Goal: Navigation & Orientation: Find specific page/section

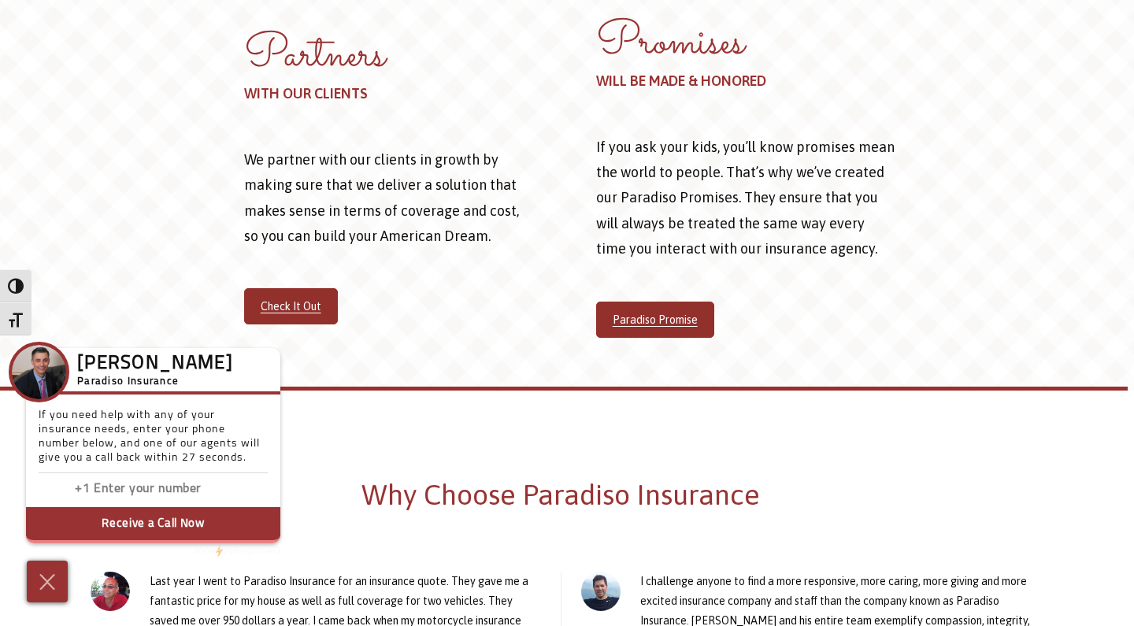
scroll to position [783, 6]
click at [302, 305] on link "Check It Out" at bounding box center [291, 307] width 94 height 36
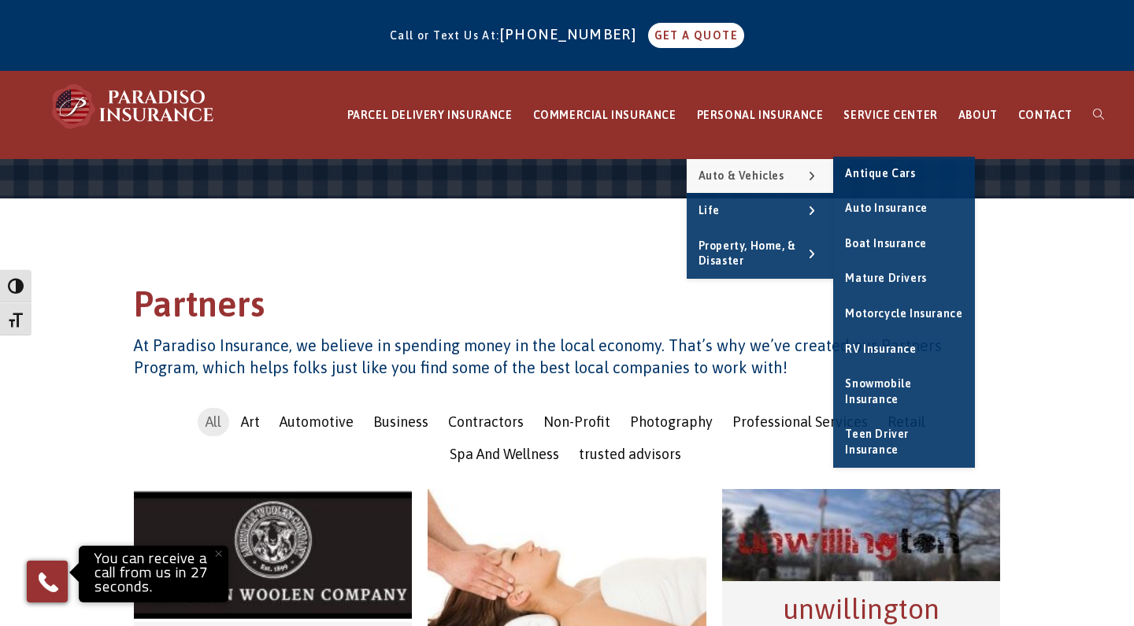
click at [750, 168] on link "Auto & Vehicles" at bounding box center [759, 176] width 147 height 35
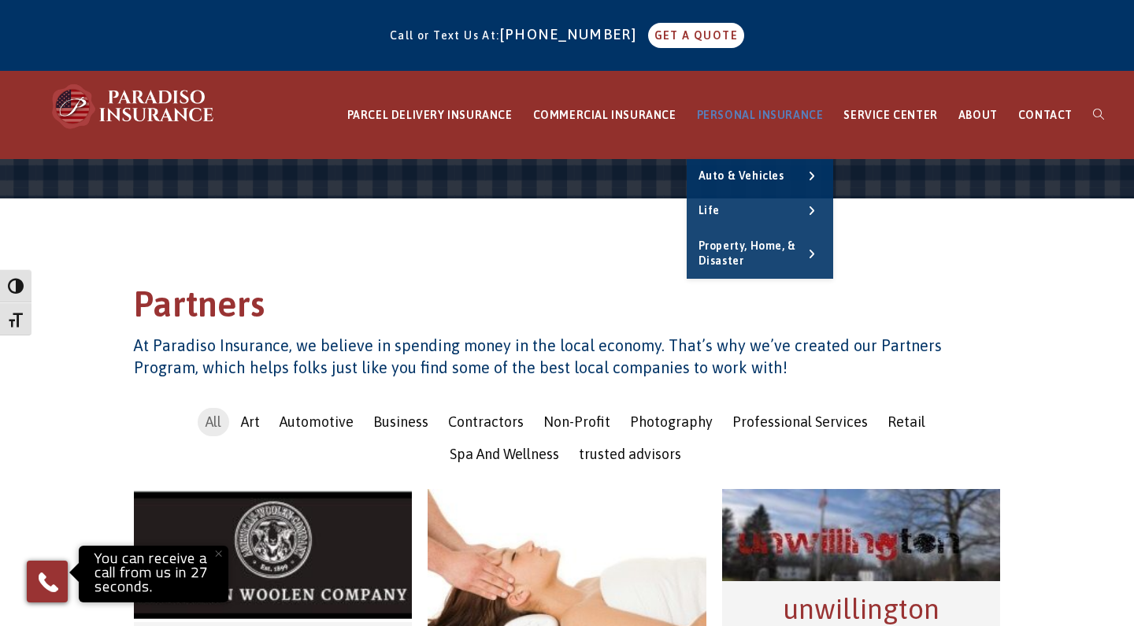
click at [753, 115] on span "PERSONAL INSURANCE" at bounding box center [760, 115] width 127 height 13
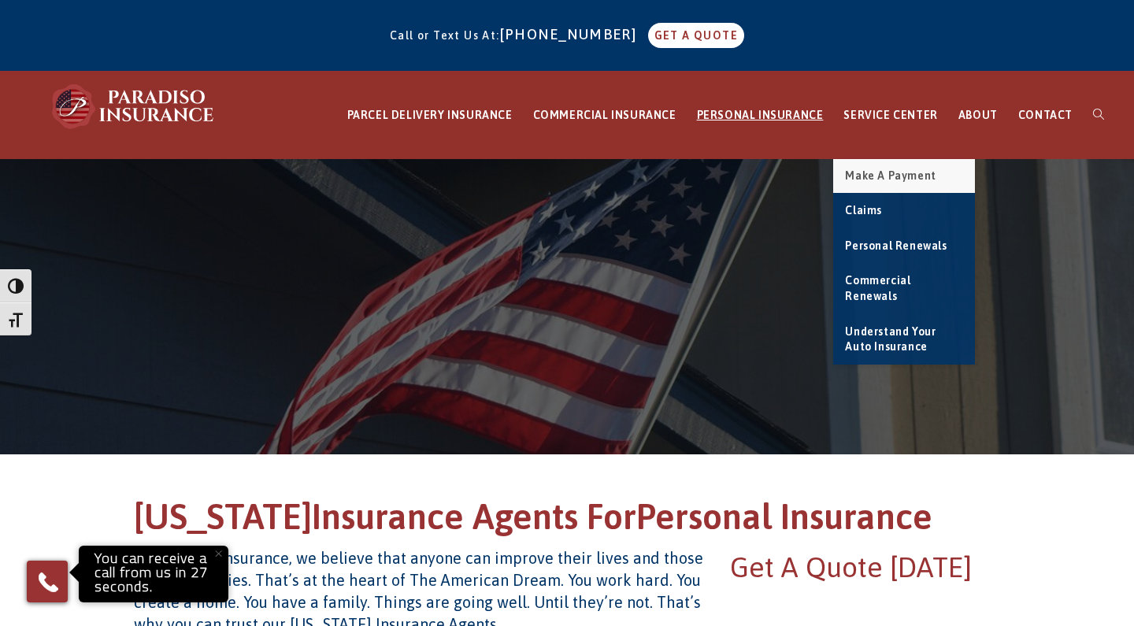
click at [876, 182] on link "Make a Payment" at bounding box center [904, 176] width 142 height 35
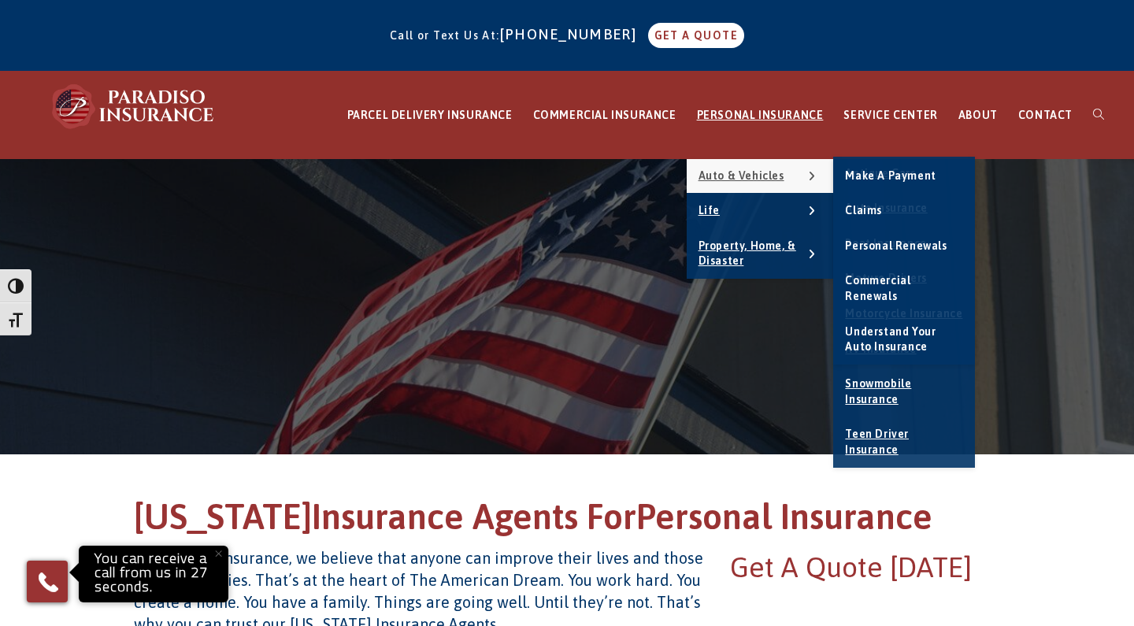
click at [762, 173] on span "Auto & Vehicles" at bounding box center [741, 175] width 86 height 13
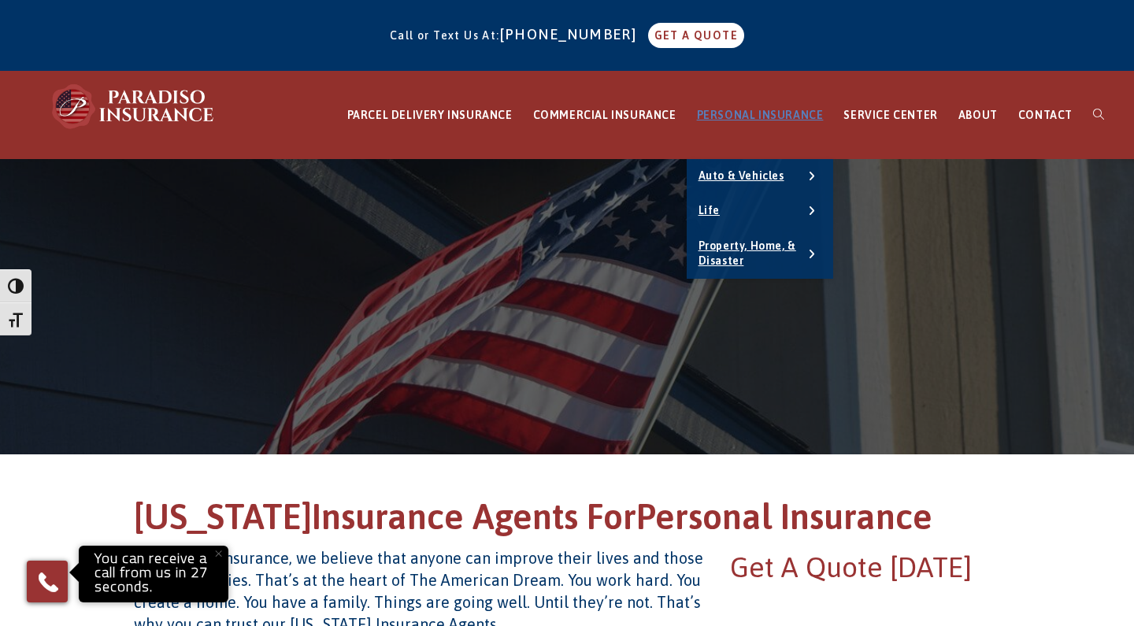
click at [734, 82] on link "PERSONAL INSURANCE" at bounding box center [759, 115] width 147 height 87
